Goal: Communication & Community: Share content

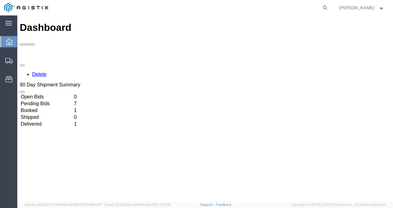
click at [44, 107] on td "Booked" at bounding box center [46, 110] width 52 height 6
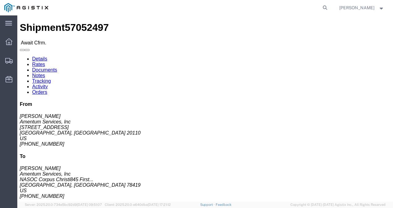
click link "Confirm"
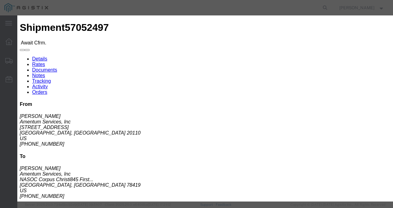
click input "checkbox"
checkbox input "true"
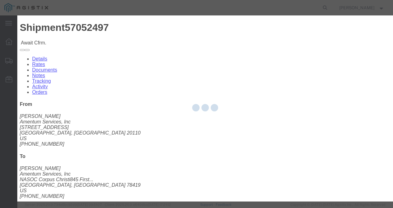
type input "[PERSON_NAME]"
type input "7574641212"
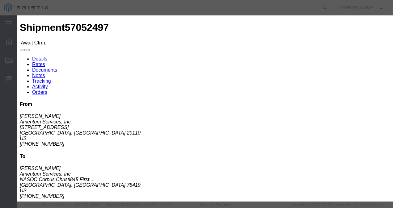
click input "text"
type input "57052497"
click button "Submit"
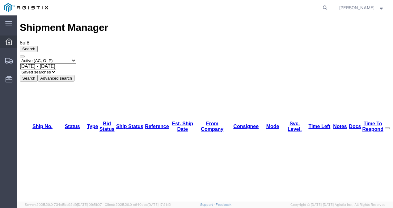
click at [7, 39] on icon at bounding box center [9, 41] width 7 height 7
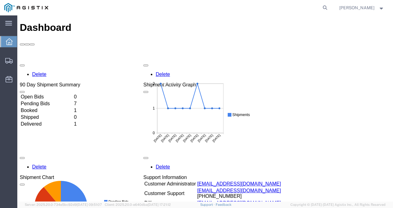
click at [44, 107] on td "Booked" at bounding box center [46, 110] width 52 height 6
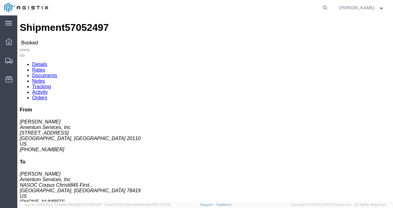
click link "Documents"
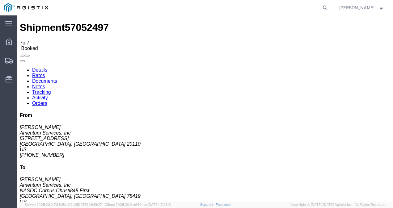
checkbox input "true"
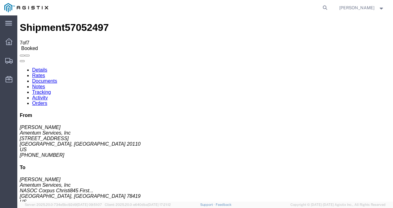
checkbox input "true"
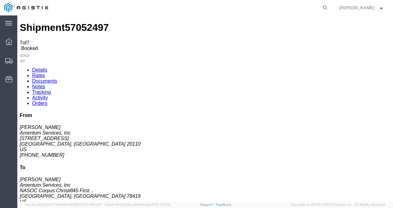
checkbox input "true"
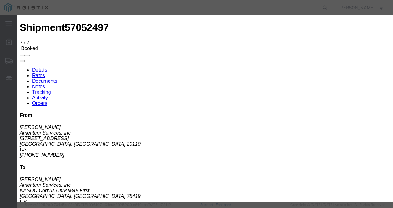
type input "[EMAIL_ADDRESS][DOMAIN_NAME]"
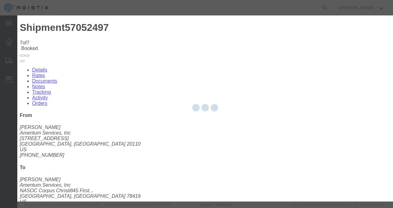
checkbox input "false"
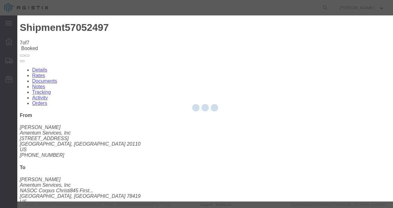
checkbox input "false"
